Goal: Task Accomplishment & Management: Use online tool/utility

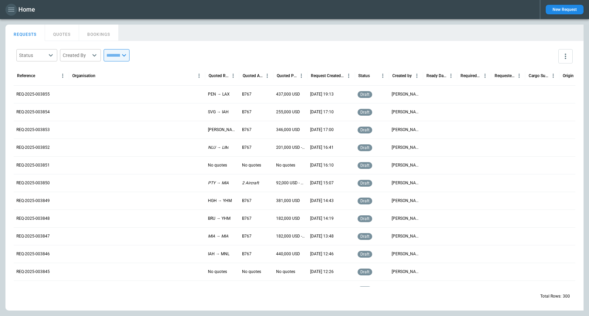
click at [12, 8] on icon "button" at bounding box center [11, 9] width 8 height 8
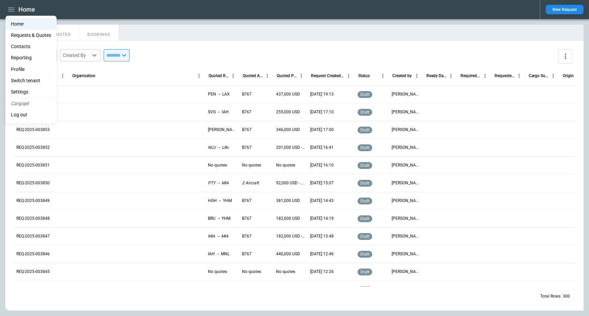
click at [210, 17] on div at bounding box center [294, 158] width 589 height 316
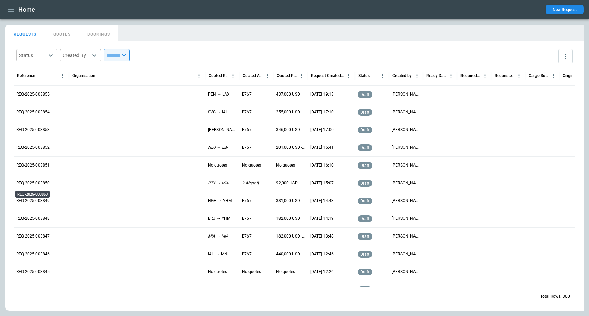
click at [29, 183] on p "REQ-2025-003850" at bounding box center [32, 183] width 33 height 6
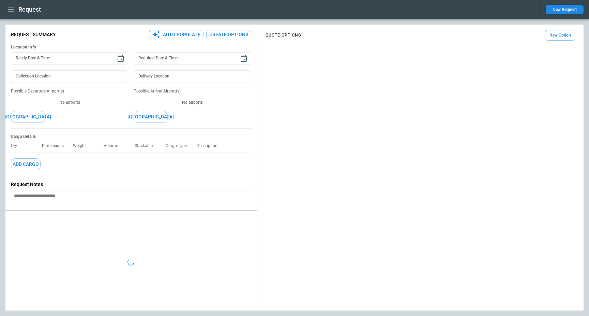
type textarea "*"
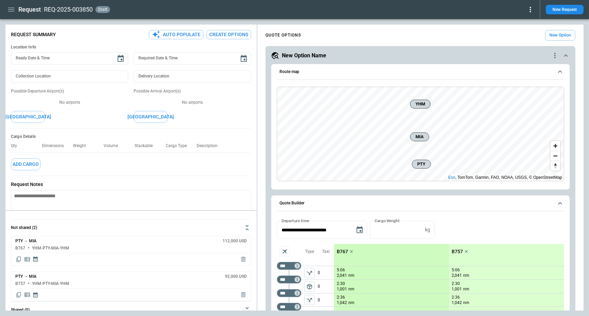
click at [567, 33] on button "New Option" at bounding box center [560, 35] width 30 height 11
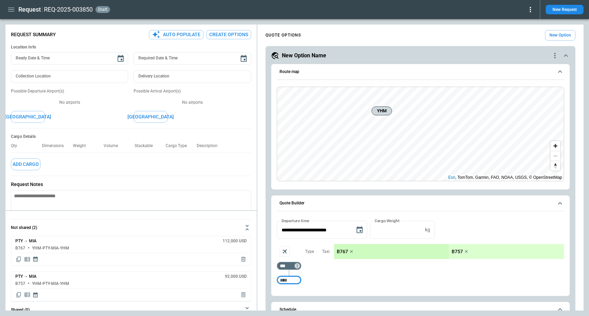
click at [388, 58] on div "New Option Name" at bounding box center [411, 55] width 280 height 8
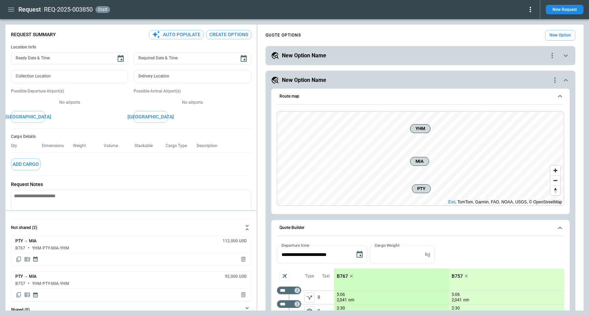
click at [371, 58] on div "New Option Name" at bounding box center [409, 55] width 277 height 8
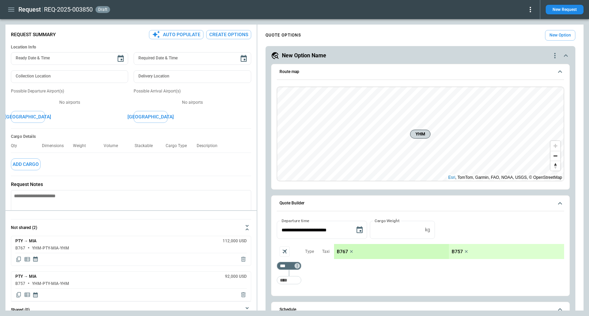
click at [553, 54] on icon "quote-option-actions" at bounding box center [555, 55] width 8 height 8
click at [527, 99] on li "Delete Quote Option" at bounding box center [529, 97] width 60 height 10
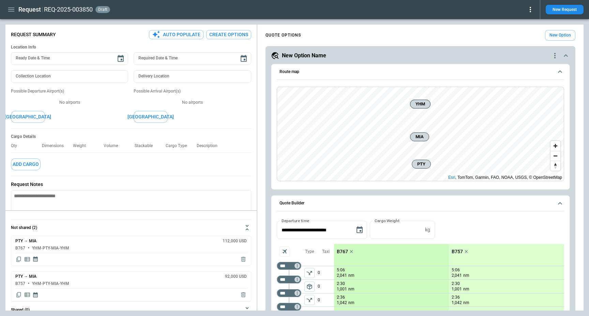
click at [12, 11] on icon "button" at bounding box center [11, 9] width 6 height 4
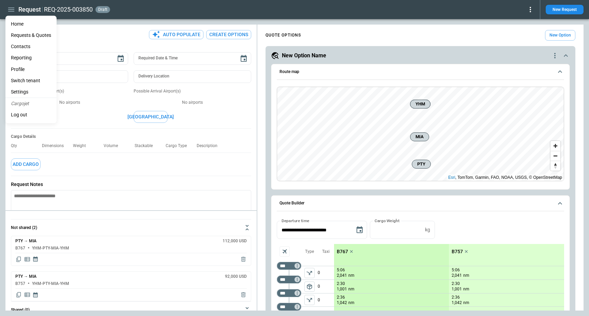
click at [17, 25] on li "Home" at bounding box center [30, 23] width 51 height 11
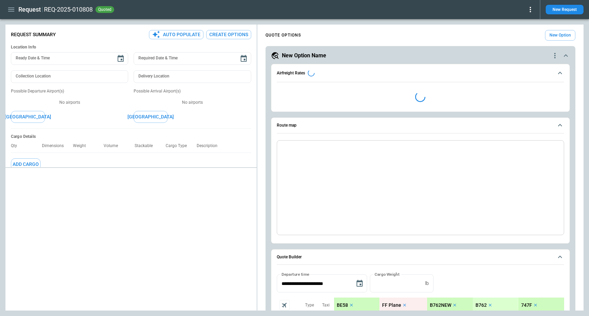
type textarea "*"
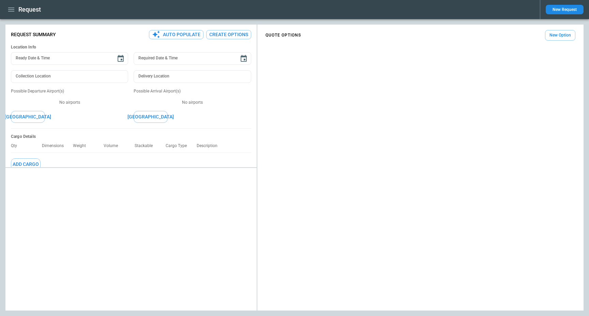
type textarea "*"
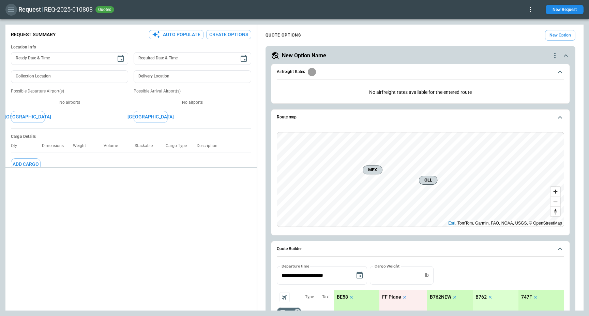
click at [7, 6] on icon "button" at bounding box center [11, 9] width 8 height 8
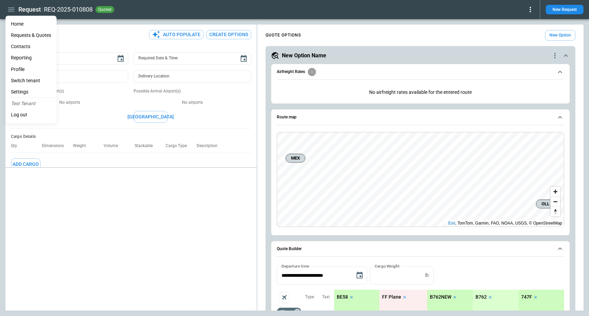
click at [23, 24] on li "Home" at bounding box center [30, 23] width 51 height 11
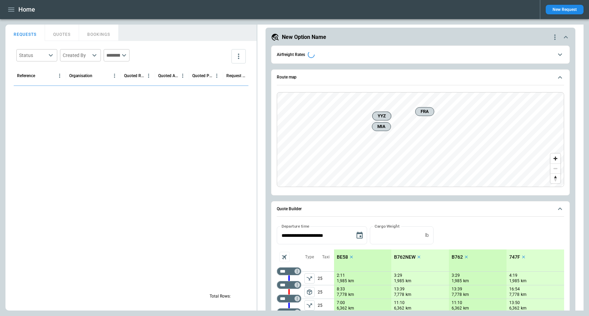
scroll to position [283, 0]
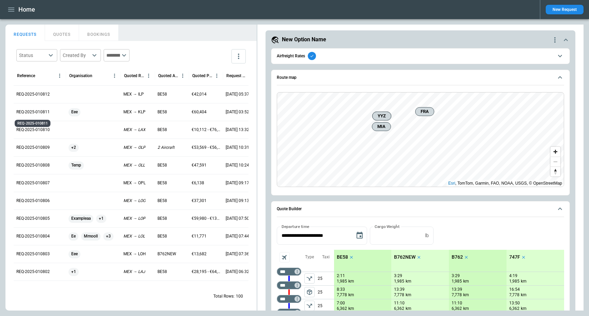
click at [31, 117] on div "REQ-2025-010811" at bounding box center [32, 121] width 37 height 13
click at [31, 109] on p "REQ-2025-010811" at bounding box center [32, 112] width 33 height 6
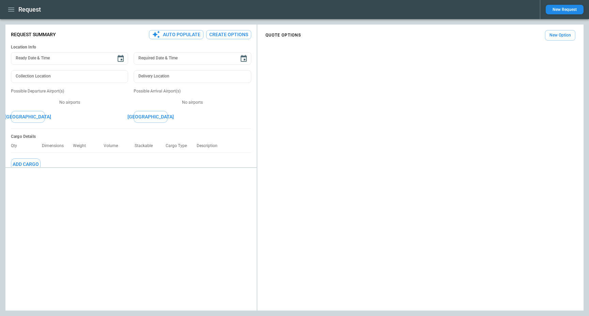
type textarea "*"
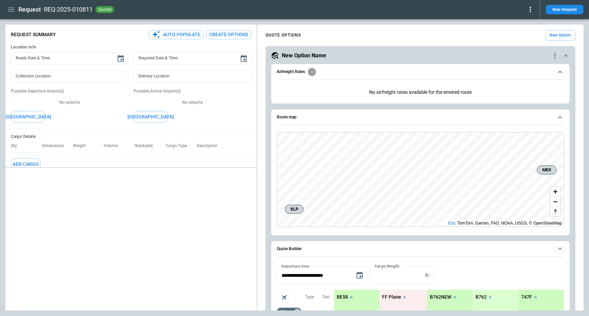
click at [13, 10] on icon "button" at bounding box center [11, 9] width 6 height 4
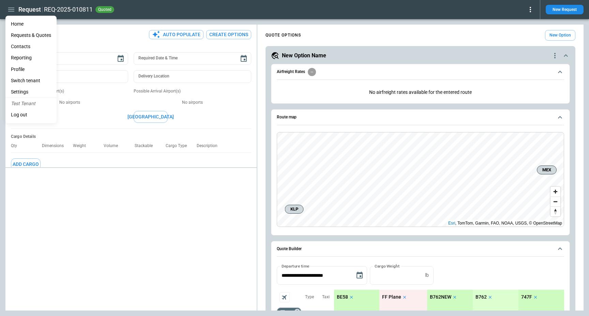
click at [13, 20] on li "Home" at bounding box center [30, 23] width 51 height 11
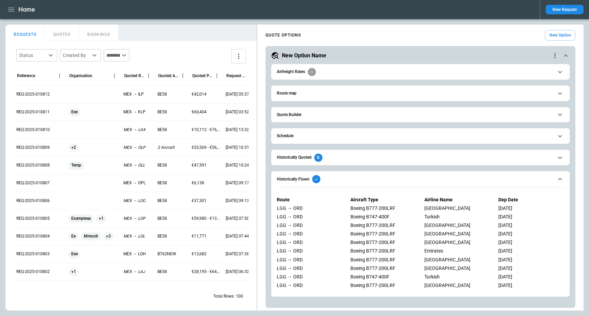
scroll to position [283, 0]
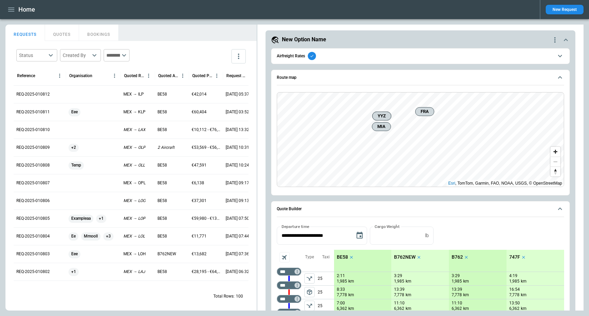
click at [11, 7] on icon "button" at bounding box center [11, 9] width 6 height 4
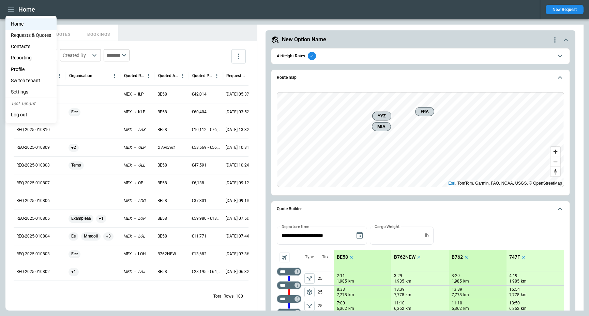
click at [26, 88] on li "Settings" at bounding box center [30, 91] width 51 height 11
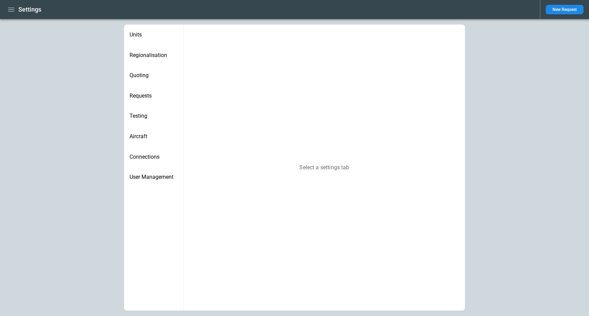
click at [146, 32] on span "Units" at bounding box center [154, 34] width 48 height 7
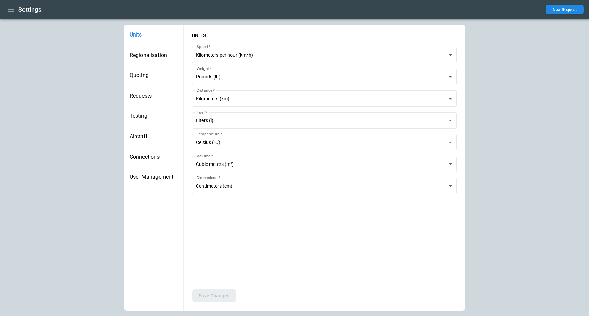
click at [142, 48] on div "Regionalisation" at bounding box center [153, 55] width 59 height 20
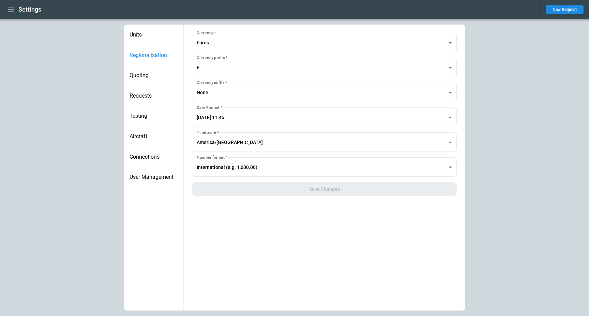
click at [150, 72] on span "Quoting" at bounding box center [154, 75] width 48 height 7
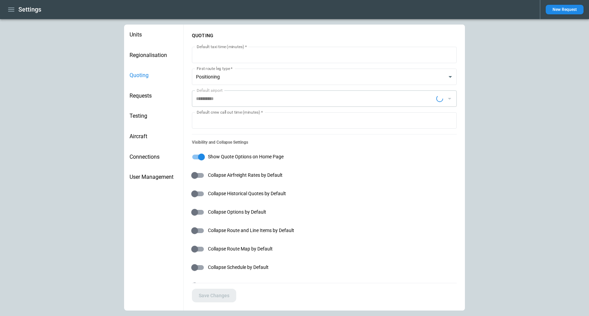
type input "**********"
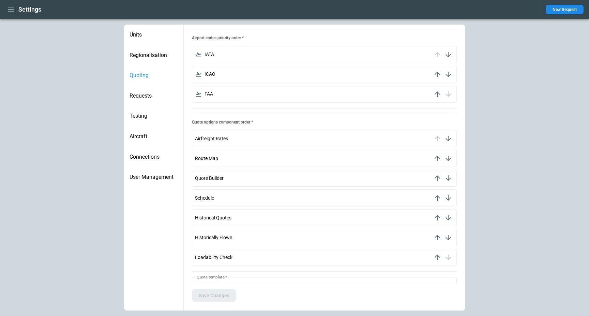
scroll to position [329, 0]
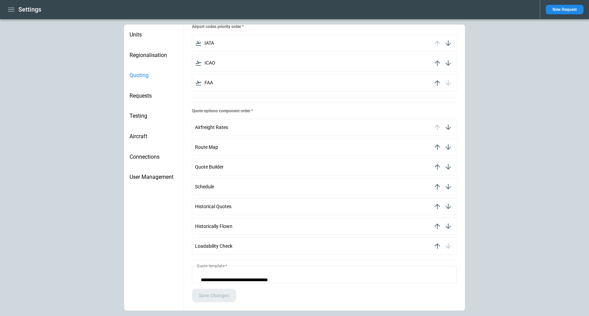
click at [148, 97] on span "Requests" at bounding box center [154, 95] width 48 height 7
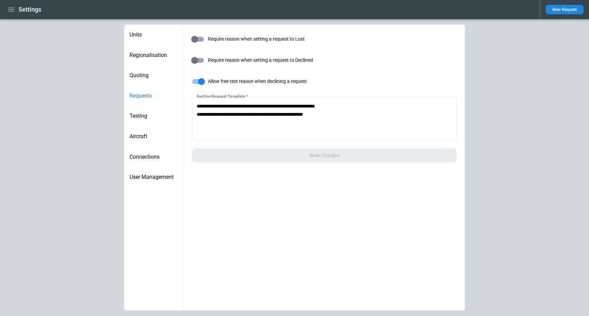
click at [148, 119] on span "Testing" at bounding box center [154, 115] width 48 height 7
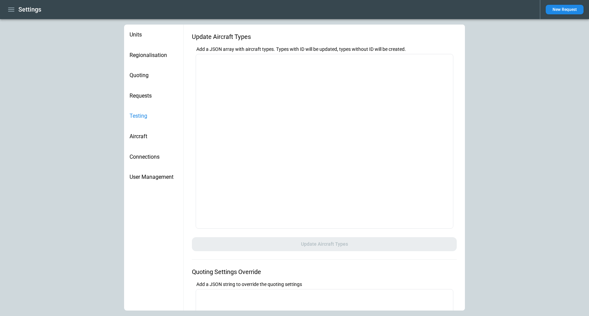
click at [154, 138] on span "Aircraft" at bounding box center [154, 136] width 48 height 7
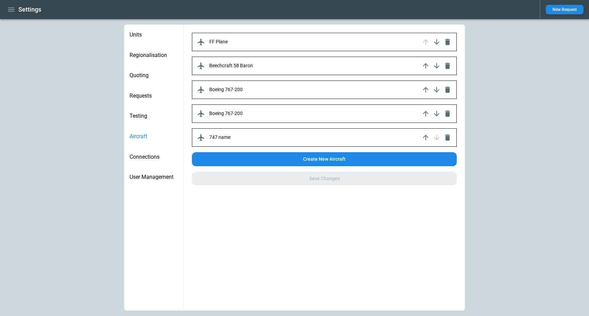
click at [156, 156] on span "Connections" at bounding box center [154, 156] width 48 height 7
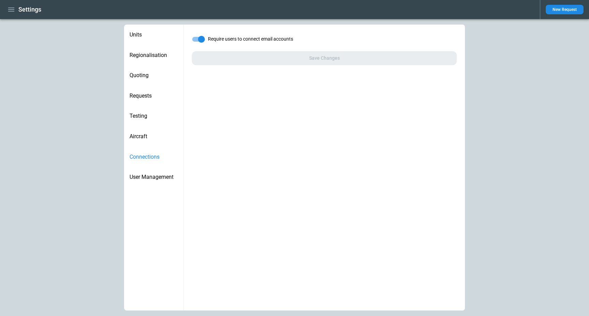
click at [161, 174] on span "User Management" at bounding box center [154, 177] width 48 height 7
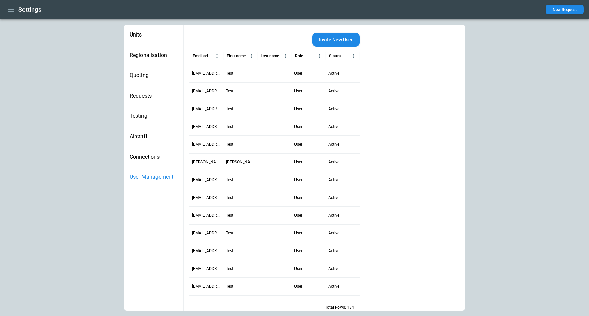
scroll to position [0, 0]
click at [14, 10] on icon "button" at bounding box center [11, 9] width 6 height 4
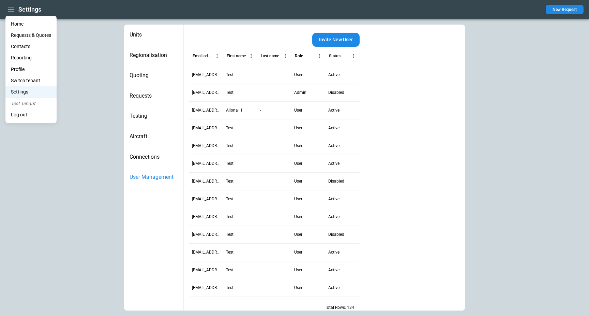
click at [27, 24] on li "Home" at bounding box center [30, 23] width 51 height 11
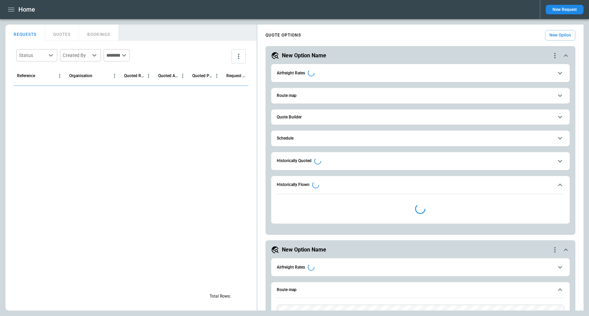
type input "**********"
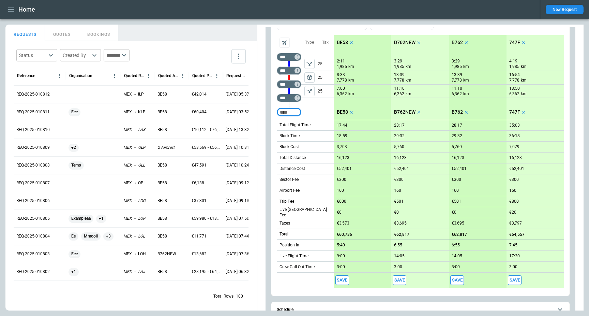
scroll to position [565, 0]
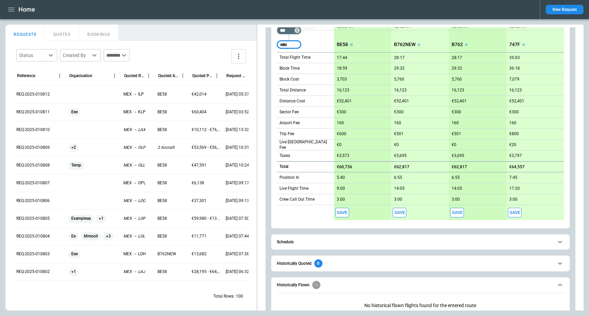
click at [339, 267] on button "Historically Quoted 0" at bounding box center [420, 262] width 287 height 15
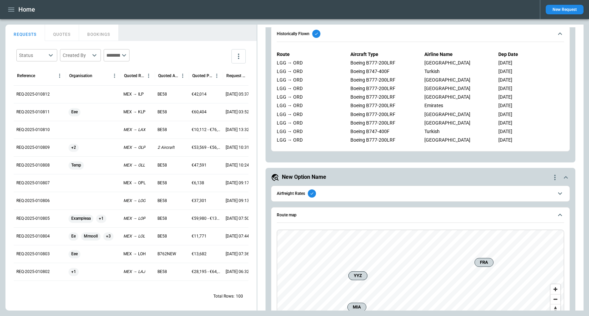
scroll to position [53, 0]
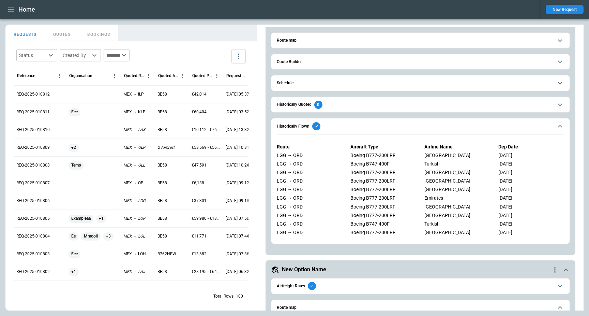
click at [357, 126] on span "Historically Flown" at bounding box center [415, 126] width 276 height 8
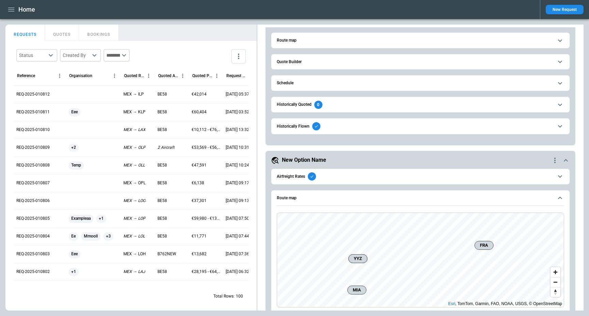
click at [359, 106] on span "Historically Quoted 0" at bounding box center [415, 105] width 276 height 8
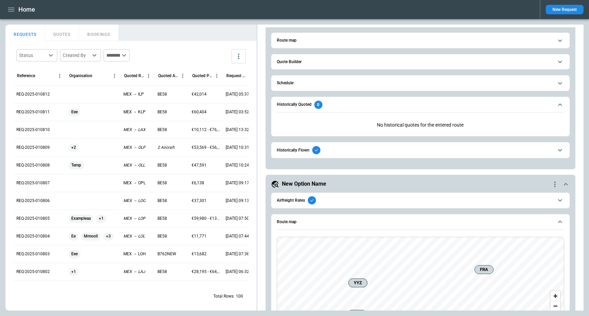
click at [341, 150] on span "Historically Flown" at bounding box center [415, 150] width 276 height 8
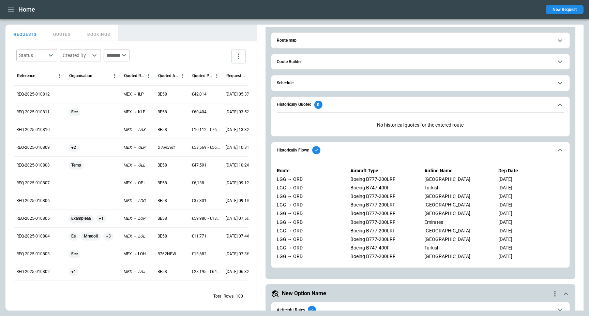
scroll to position [0, 0]
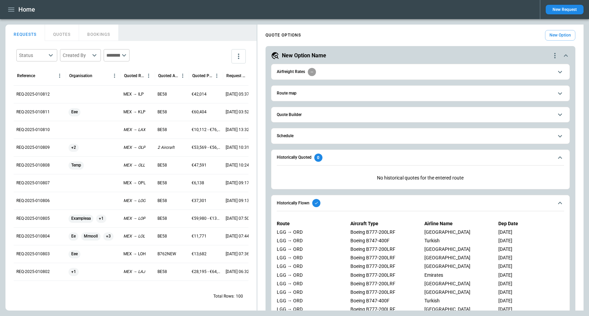
click at [307, 111] on button "Quote Builder" at bounding box center [420, 114] width 287 height 15
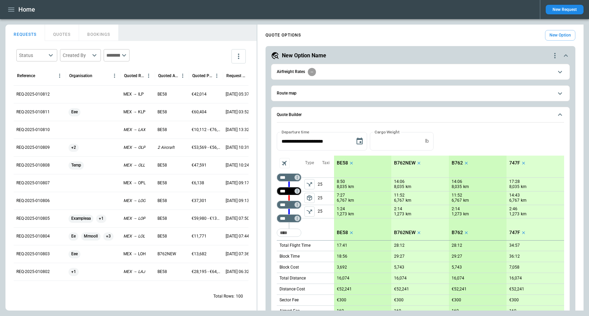
click at [281, 192] on input "***" at bounding box center [287, 190] width 19 height 7
type input "***"
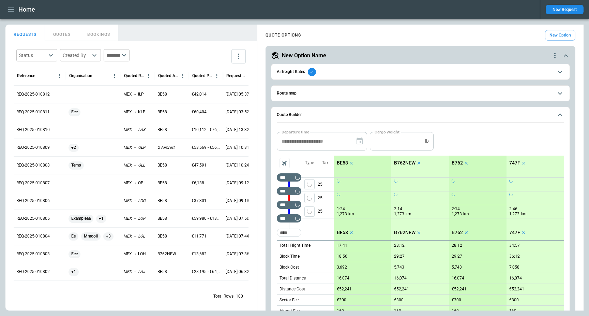
click at [333, 75] on span "Airfreight Rates" at bounding box center [415, 72] width 276 height 8
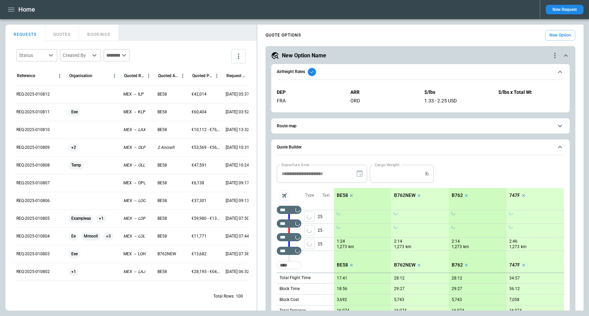
click at [333, 75] on span "Airfreight Rates" at bounding box center [415, 72] width 276 height 8
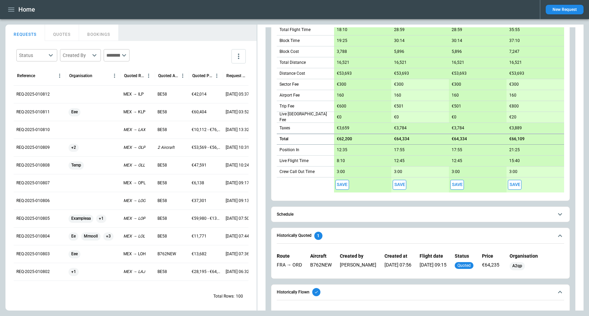
scroll to position [235, 0]
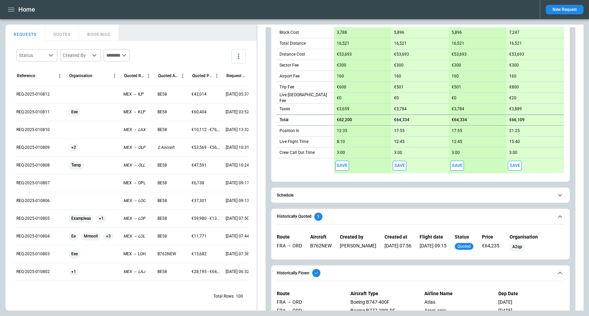
click at [443, 216] on span "Historically Quoted 1" at bounding box center [415, 216] width 276 height 8
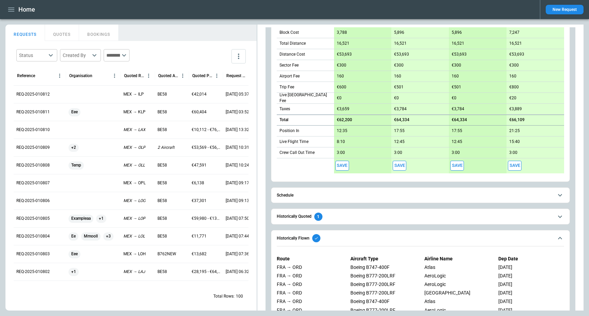
click at [357, 242] on button "Historically Flown" at bounding box center [420, 238] width 287 height 16
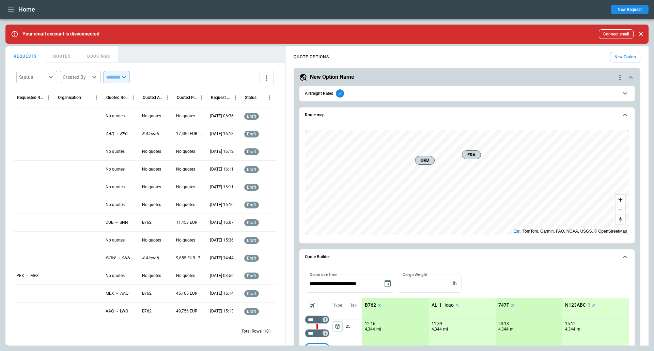
click at [12, 8] on icon "button" at bounding box center [11, 9] width 8 height 8
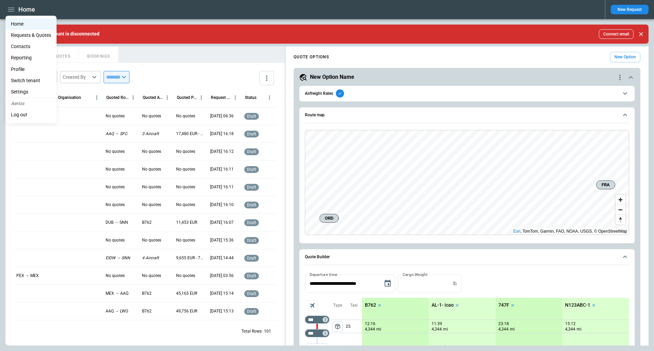
click at [22, 91] on li "Settings" at bounding box center [30, 91] width 51 height 11
click at [33, 86] on li "Settings" at bounding box center [30, 91] width 51 height 11
